Goal: Information Seeking & Learning: Learn about a topic

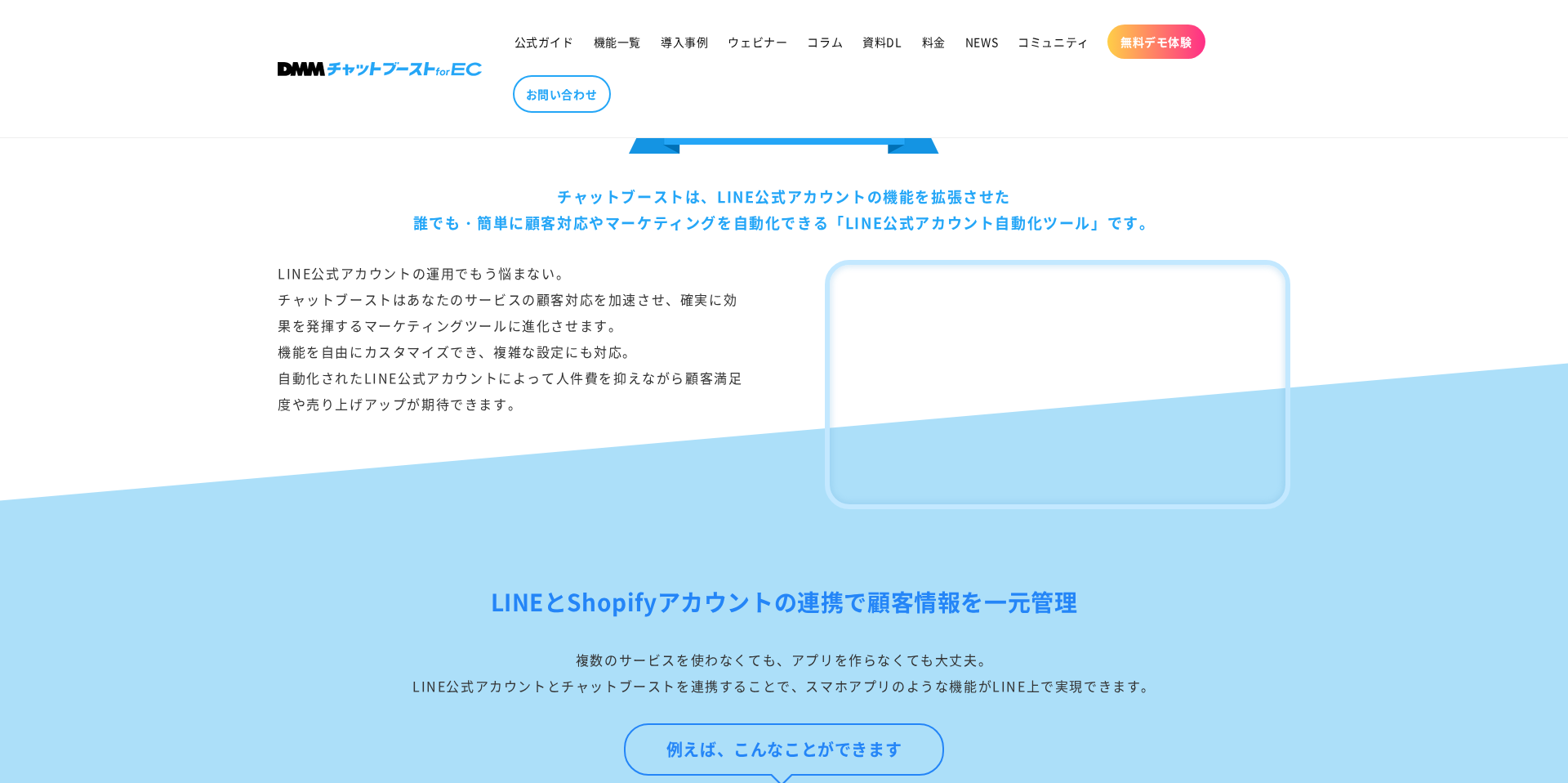
scroll to position [944, 0]
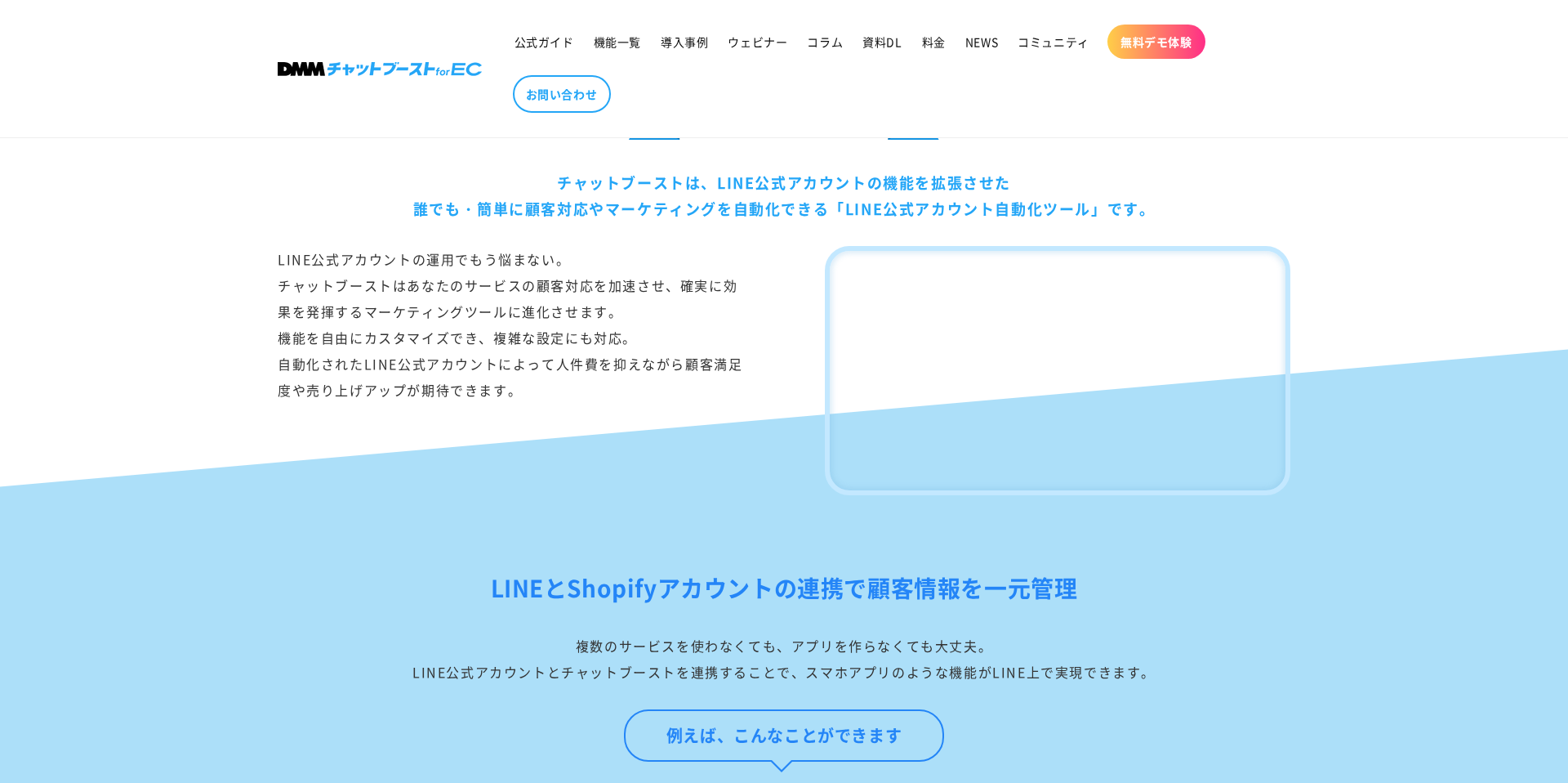
click at [214, 300] on div "チャットブーストは、LINE公式アカウントの機能を拡張させた 誰でも・簡単に顧客対応やマーケティングを自動化できる「LINE公式アカウント自動化ツール」です。…" at bounding box center [784, 271] width 1568 height 448
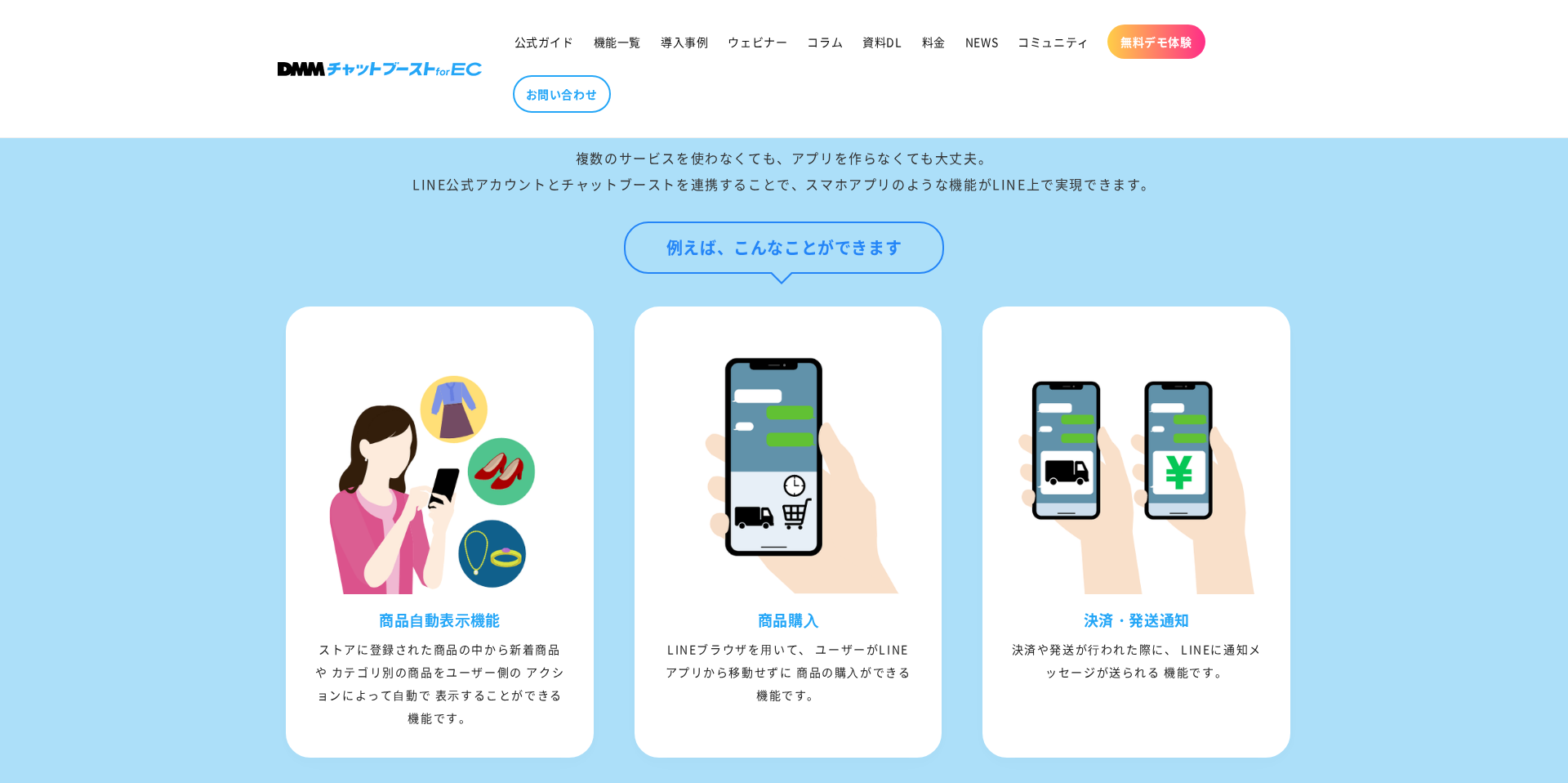
scroll to position [1515, 0]
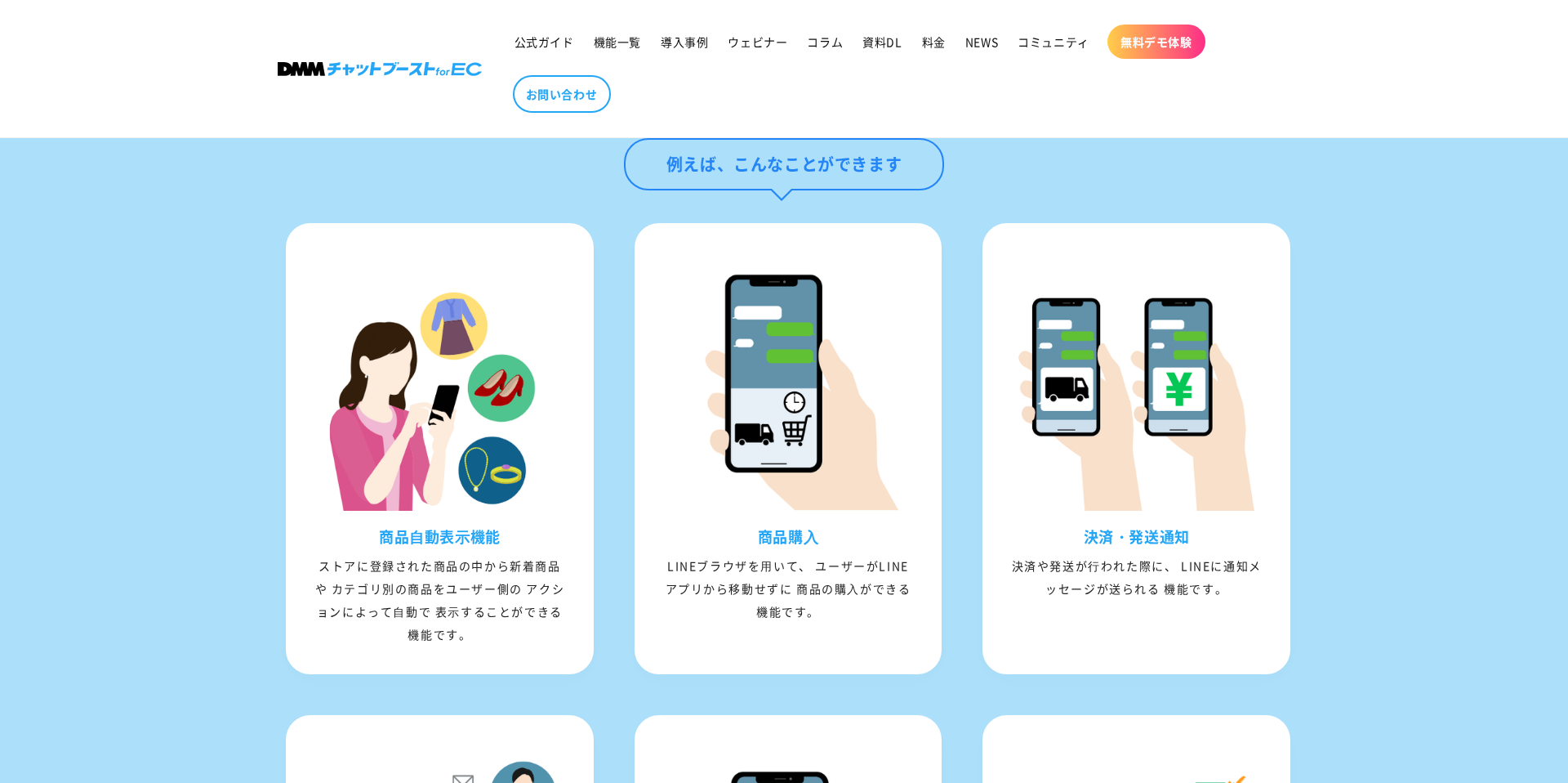
click at [213, 273] on div "LINEとShopifyアカウントの連携で顧客情報を一元管理 複数のサービスを使わなくても、アプリを作らなくても大丈夫。 LINE公式アカウントとチャットブー…" at bounding box center [784, 627] width 1568 height 1406
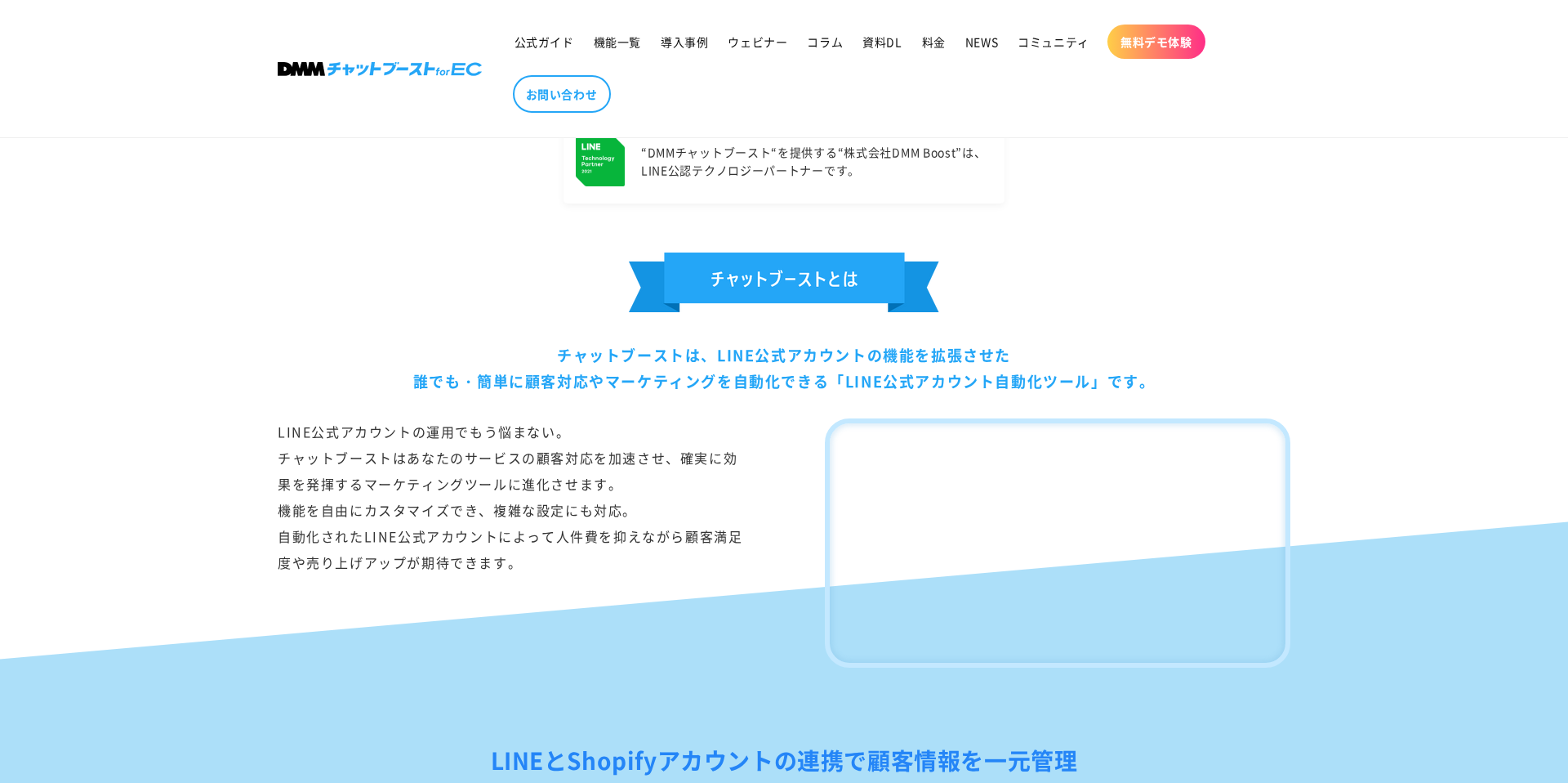
scroll to position [0, 0]
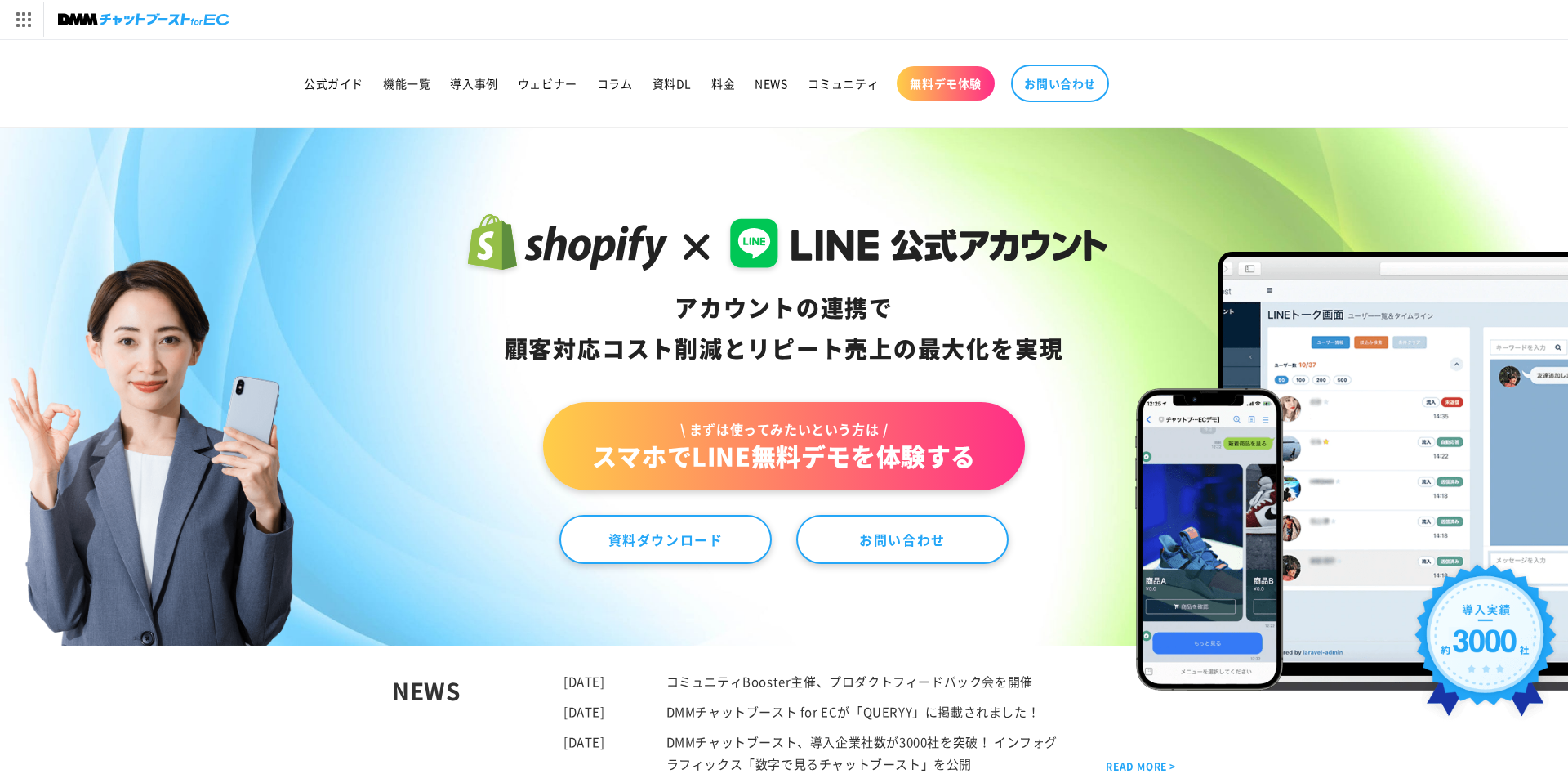
click at [424, 310] on div "アカウントの連携で 顧客対応コスト削減と リピート売上の 最大化を実現 \ まずは使ってみたいという方は / スマホでLINE無料デモを体験する 資料ダウンロ…" at bounding box center [784, 387] width 1568 height 518
click at [387, 365] on div "アカウントの連携で 顧客対応コスト削減と リピート売上の 最大化を実現 \ まずは使ってみたいという方は / スマホでLINE無料デモを体験する 資料ダウンロ…" at bounding box center [784, 387] width 1568 height 518
click at [403, 83] on span "機能一覧" at bounding box center [406, 84] width 48 height 14
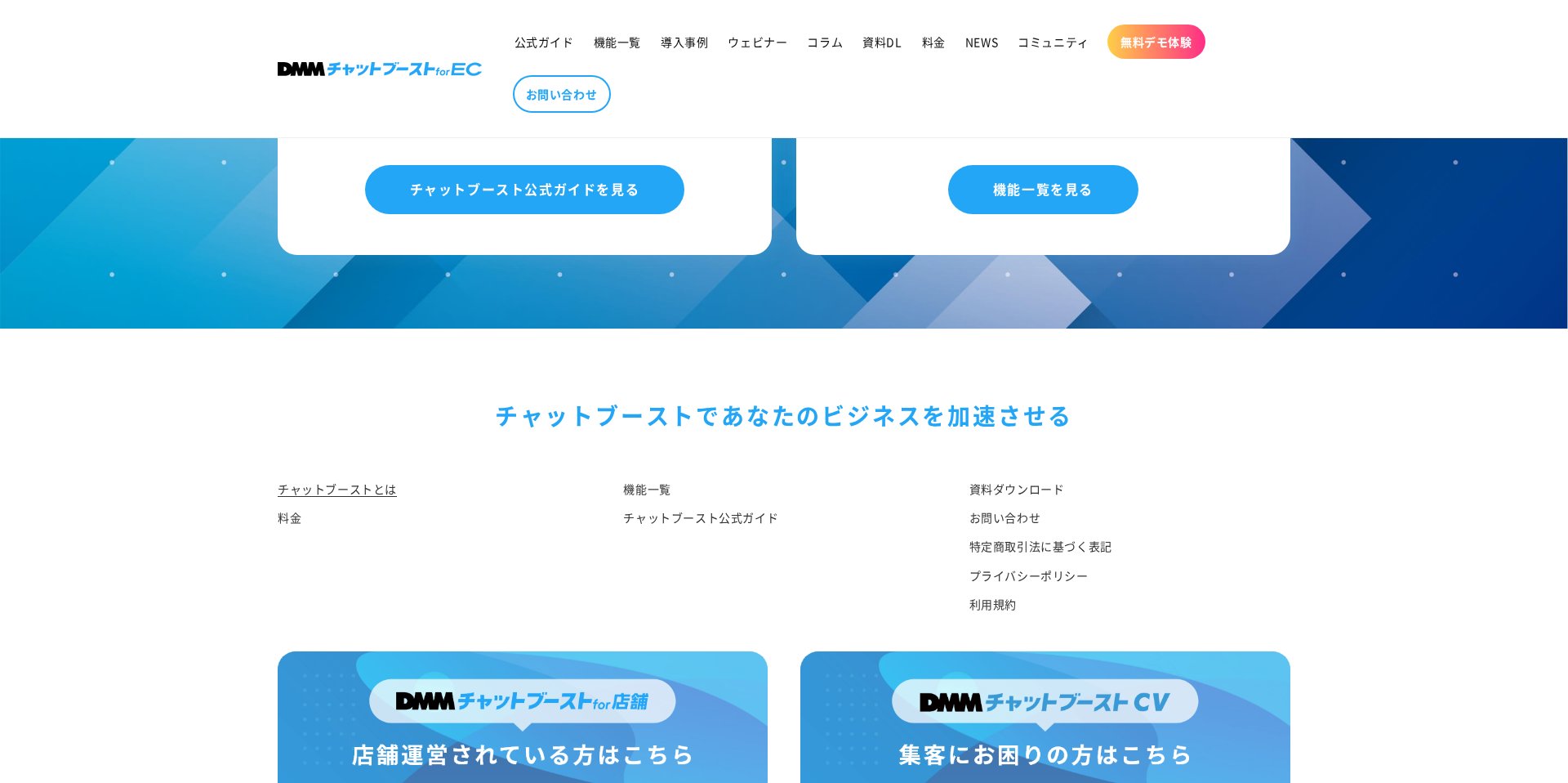
scroll to position [8458, 0]
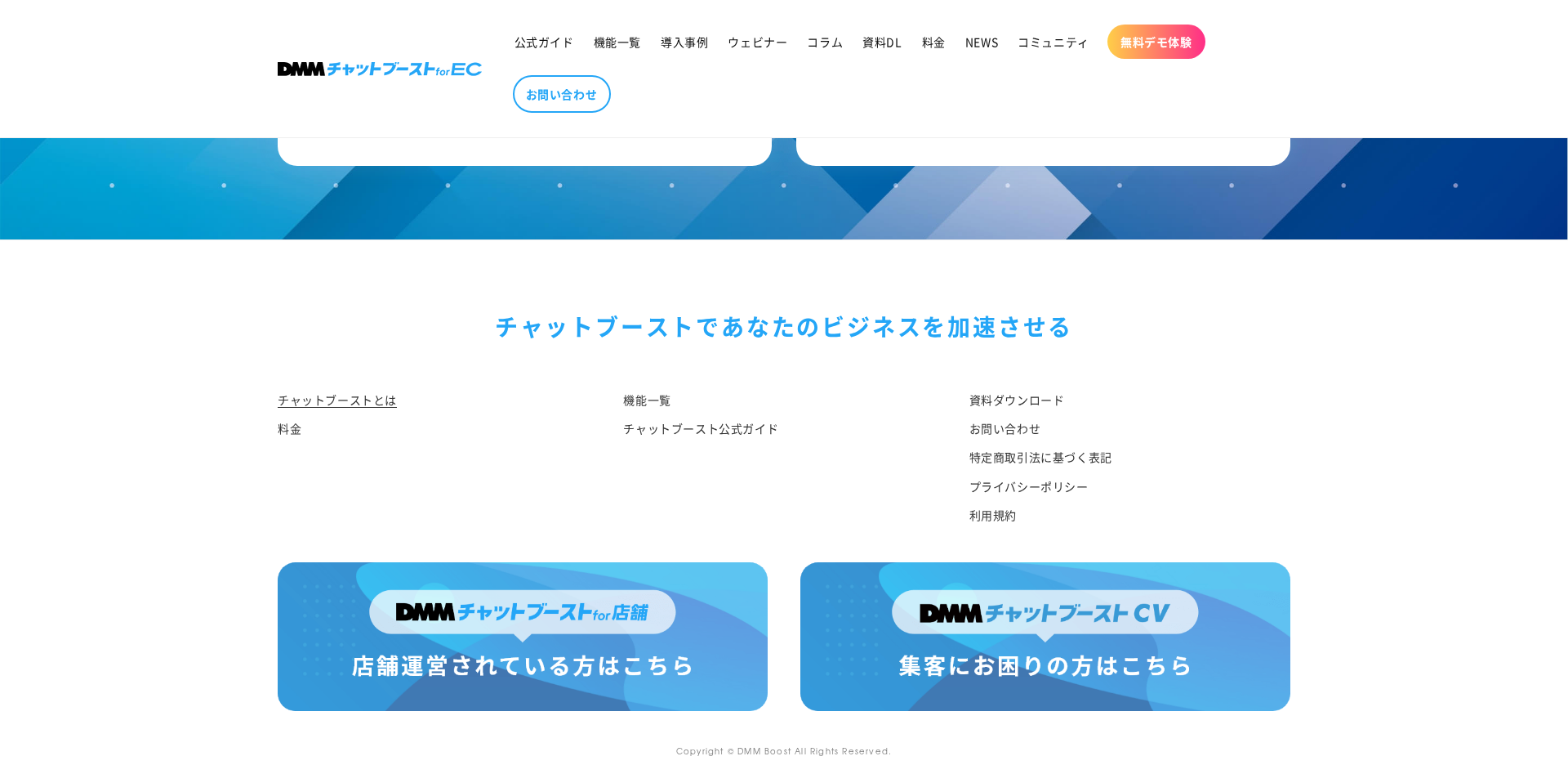
click at [926, 646] on img at bounding box center [1045, 636] width 490 height 148
